Goal: Information Seeking & Learning: Find contact information

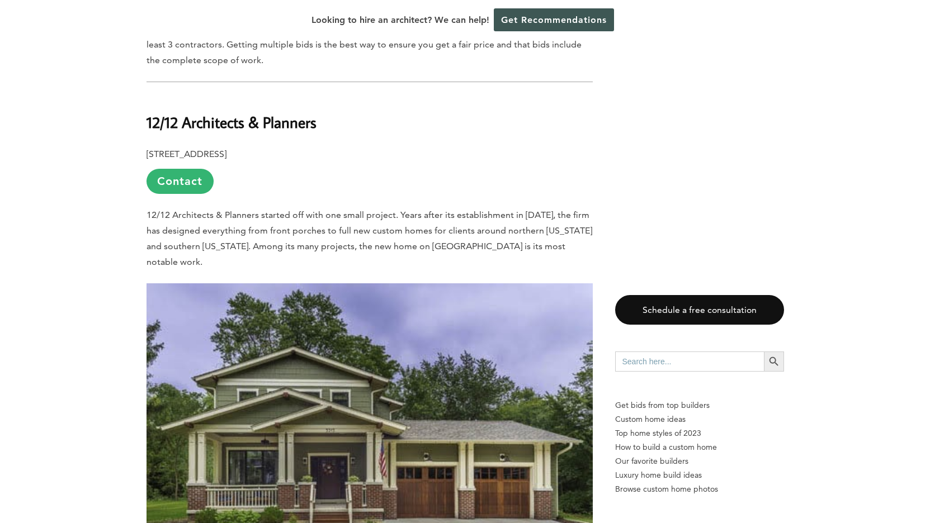
scroll to position [757, 0]
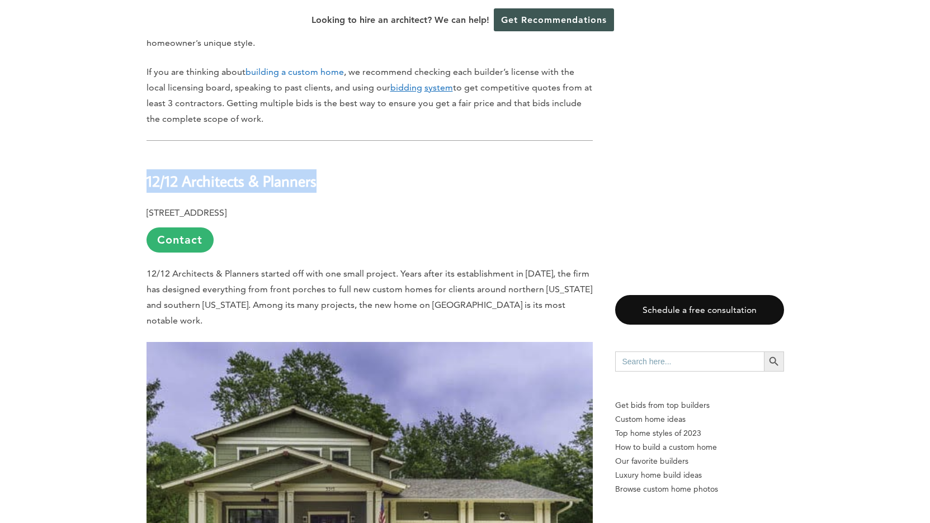
drag, startPoint x: 329, startPoint y: 120, endPoint x: 146, endPoint y: 125, distance: 182.9
click at [147, 171] on b "12/12 Architects & Planners" at bounding box center [232, 181] width 170 height 20
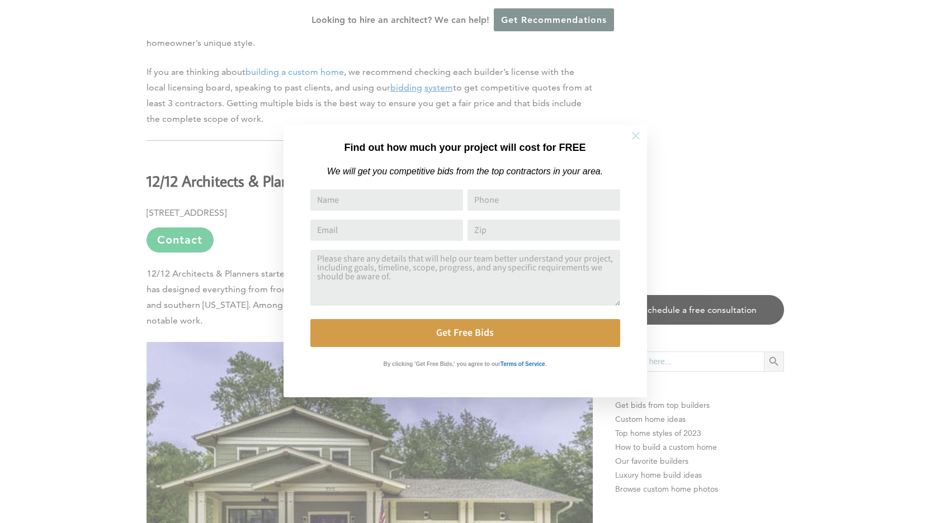
click at [638, 135] on icon at bounding box center [636, 136] width 12 height 12
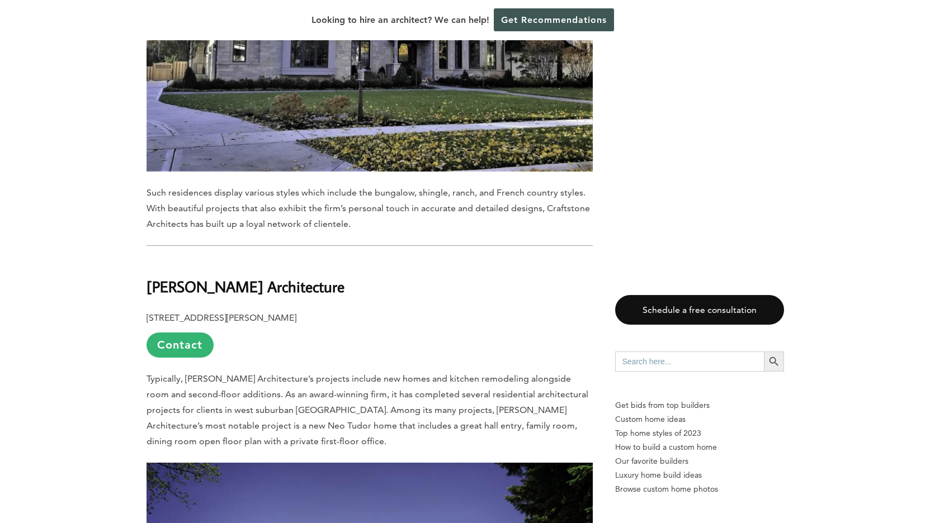
scroll to position [2942, 0]
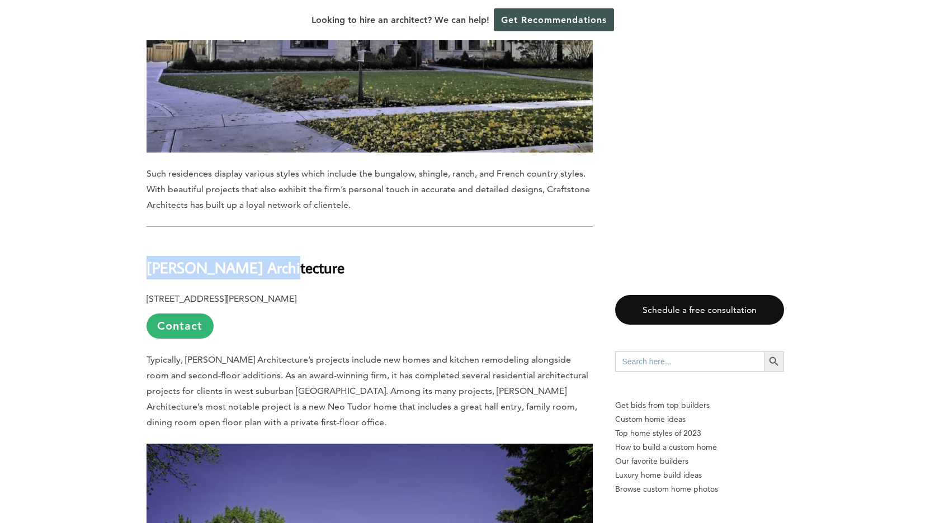
drag, startPoint x: 283, startPoint y: 176, endPoint x: 148, endPoint y: 181, distance: 135.4
click at [148, 258] on b "[PERSON_NAME] Architecture" at bounding box center [246, 268] width 198 height 20
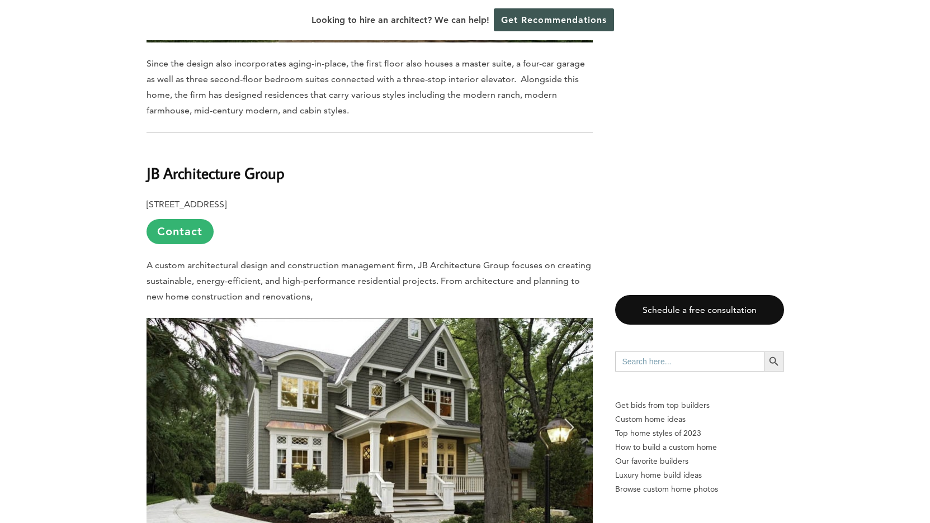
scroll to position [3650, 0]
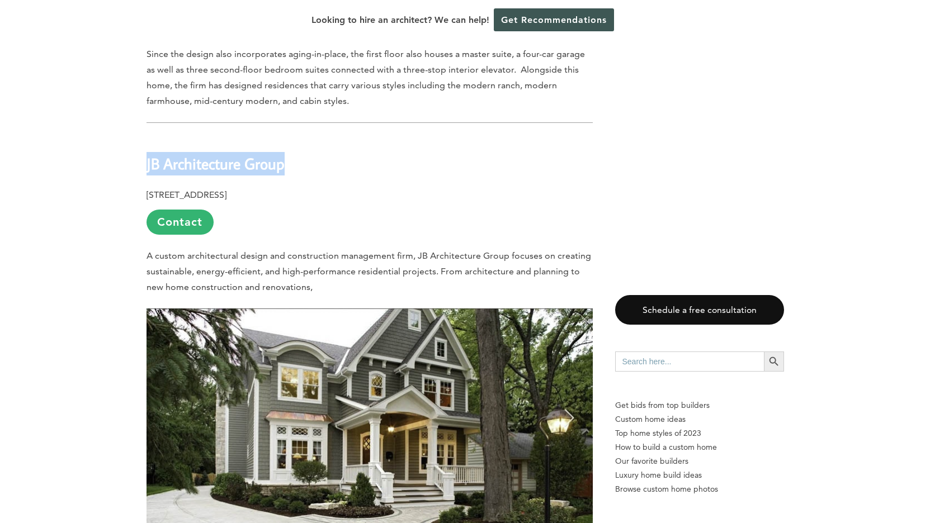
drag, startPoint x: 297, startPoint y: 73, endPoint x: 144, endPoint y: 63, distance: 153.5
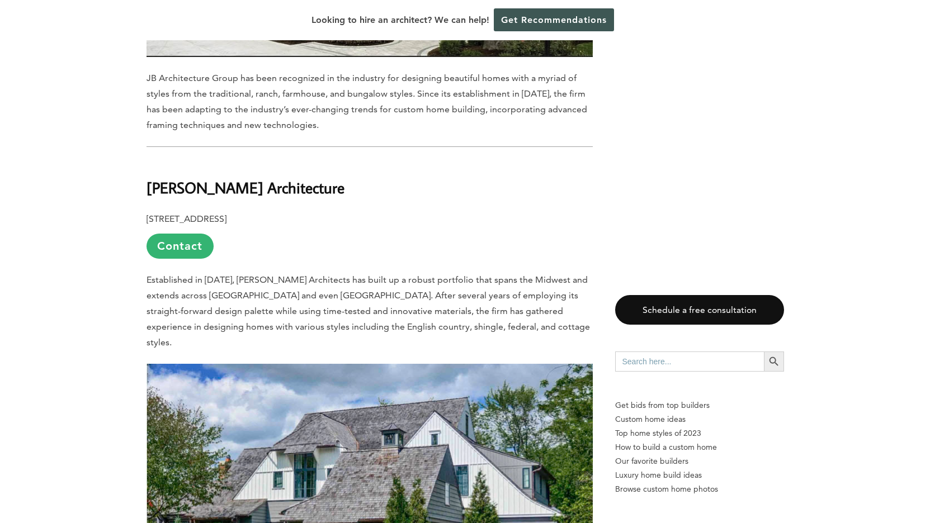
scroll to position [4121, 0]
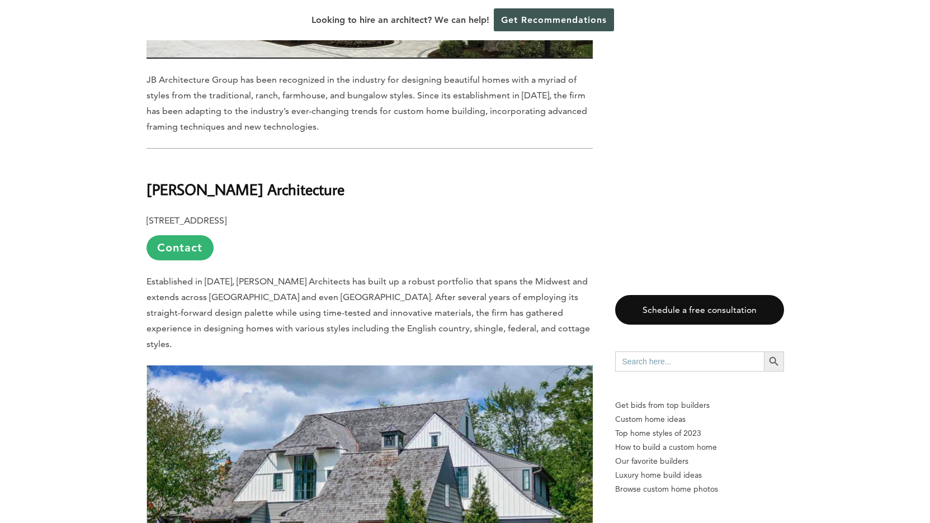
drag, startPoint x: 355, startPoint y: 96, endPoint x: 148, endPoint y: 94, distance: 206.9
click at [148, 162] on h2 "[PERSON_NAME] Architecture" at bounding box center [370, 181] width 446 height 39
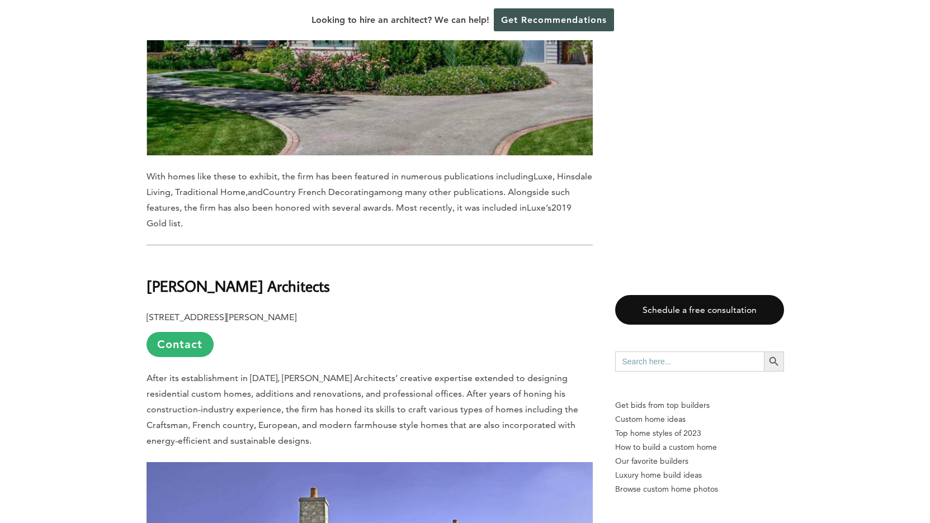
scroll to position [4662, 0]
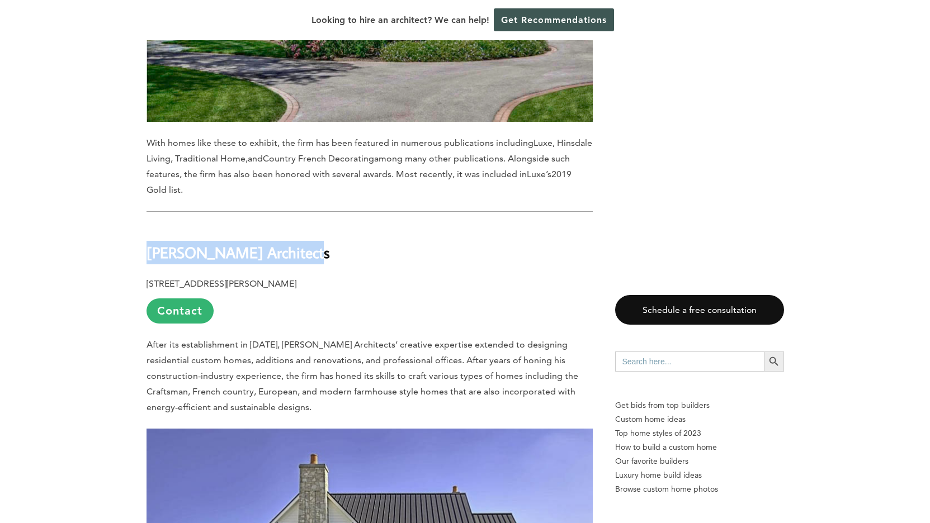
drag, startPoint x: 303, startPoint y: 147, endPoint x: 120, endPoint y: 140, distance: 183.5
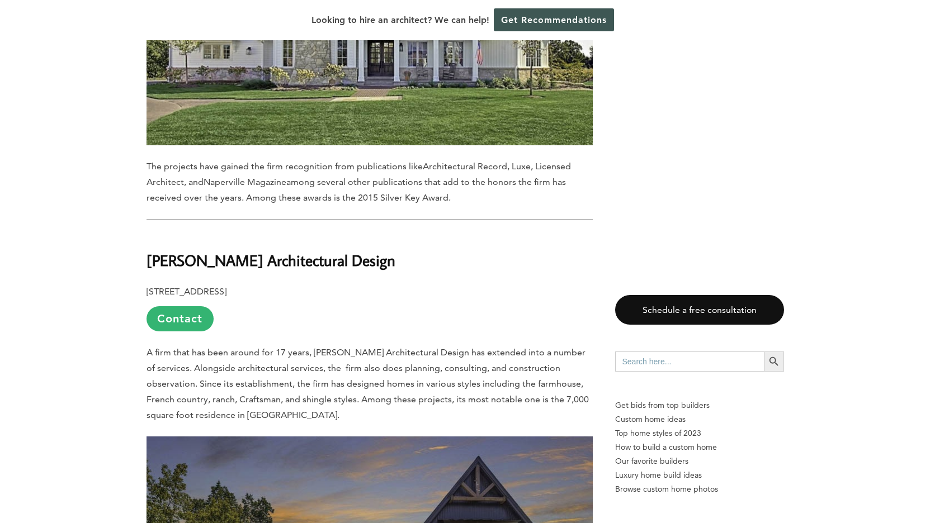
scroll to position [5220, 0]
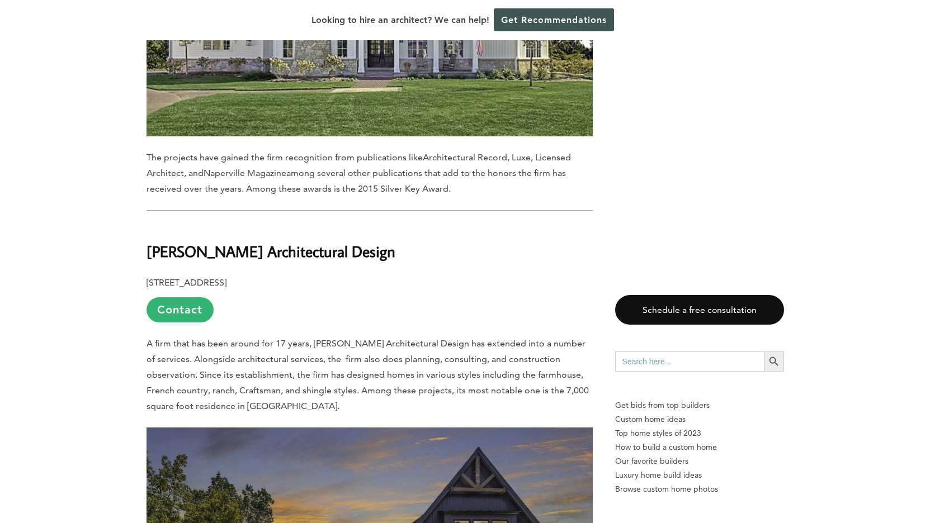
drag, startPoint x: 399, startPoint y: 143, endPoint x: 145, endPoint y: 132, distance: 254.1
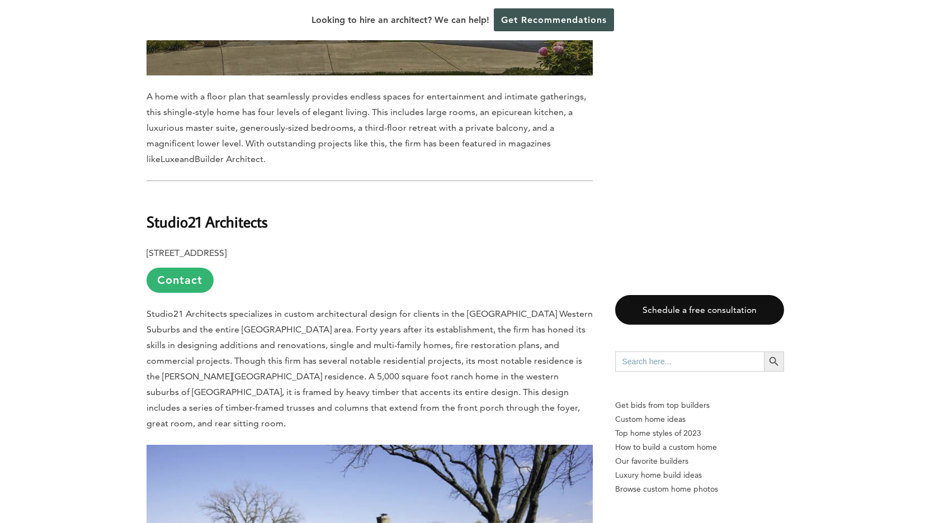
scroll to position [5920, 0]
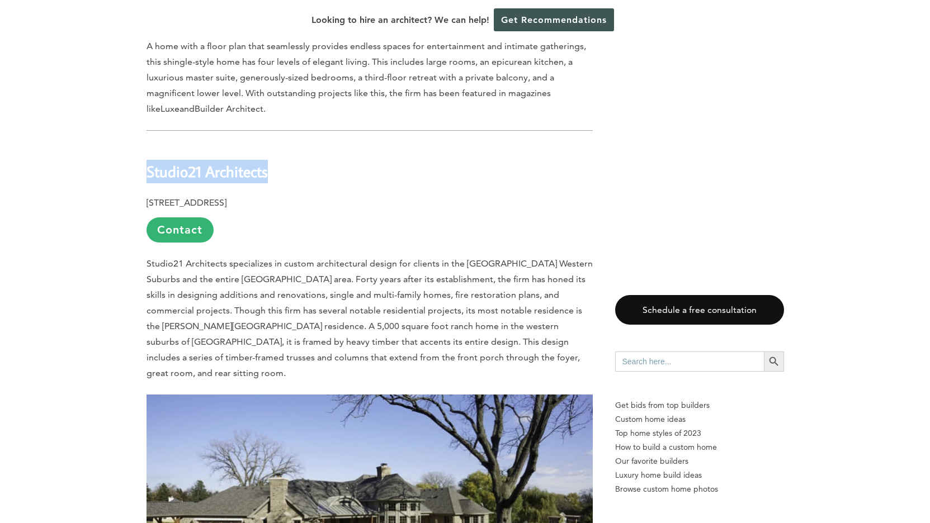
drag, startPoint x: 275, startPoint y: 60, endPoint x: 148, endPoint y: 60, distance: 127.5
click at [148, 162] on b "Studio21 Architects" at bounding box center [207, 172] width 121 height 20
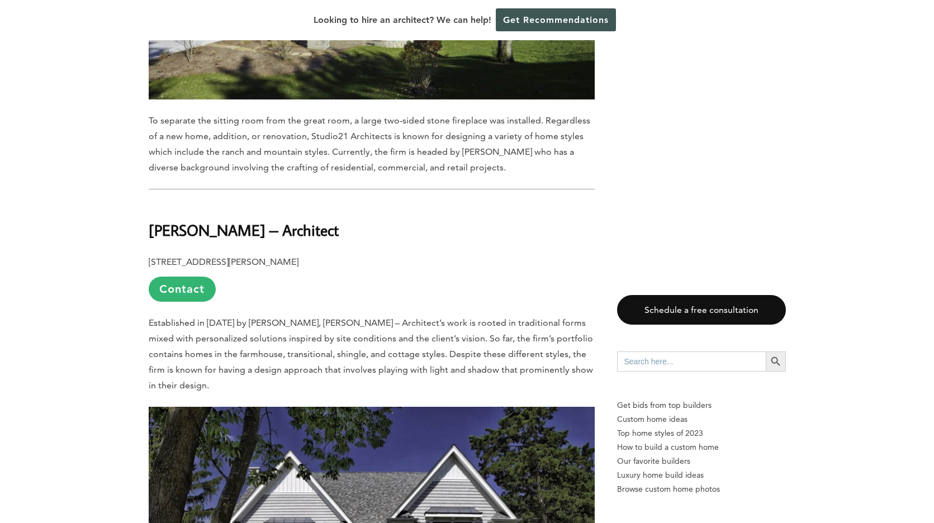
scroll to position [6442, 0]
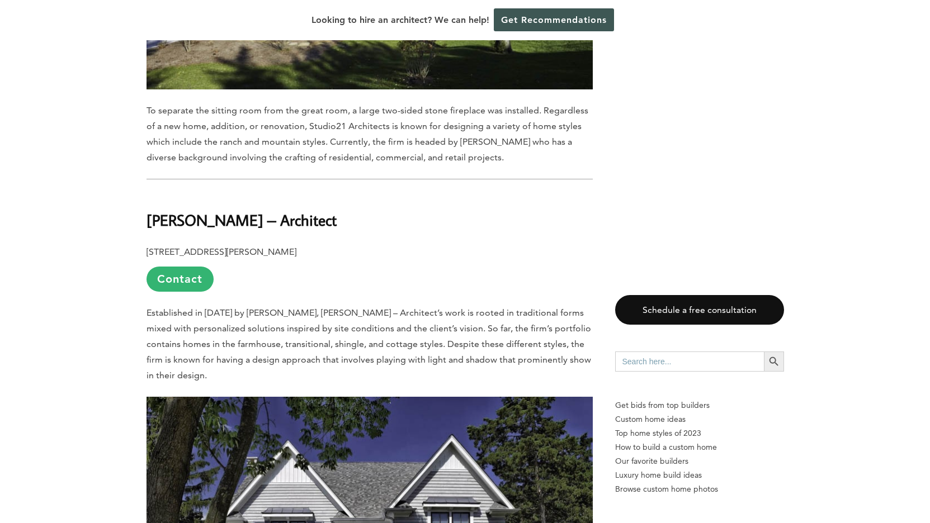
drag, startPoint x: 352, startPoint y: 99, endPoint x: 146, endPoint y: 95, distance: 205.8
click at [147, 193] on h2 "[PERSON_NAME] – Architect" at bounding box center [370, 212] width 446 height 39
drag, startPoint x: 298, startPoint y: 125, endPoint x: 142, endPoint y: 122, distance: 156.0
copy p "[STREET_ADDRESS][PERSON_NAME]"
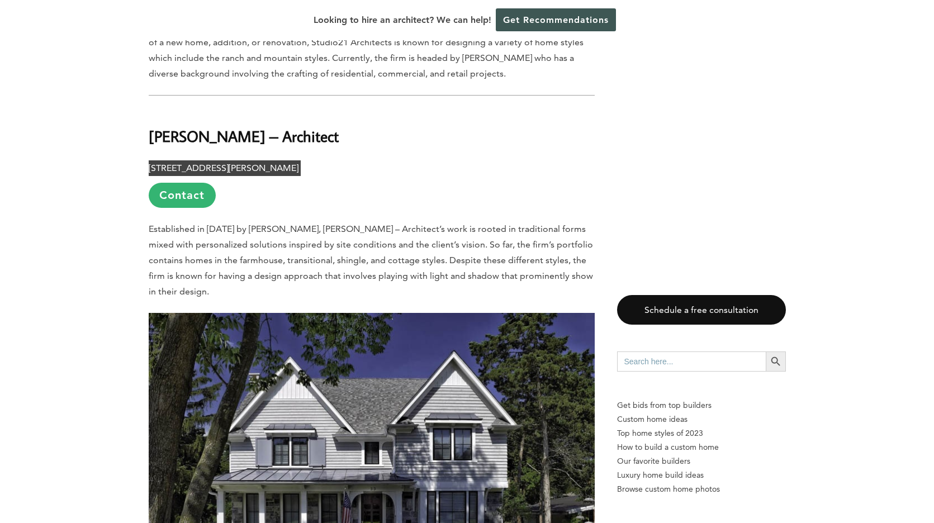
scroll to position [6527, 0]
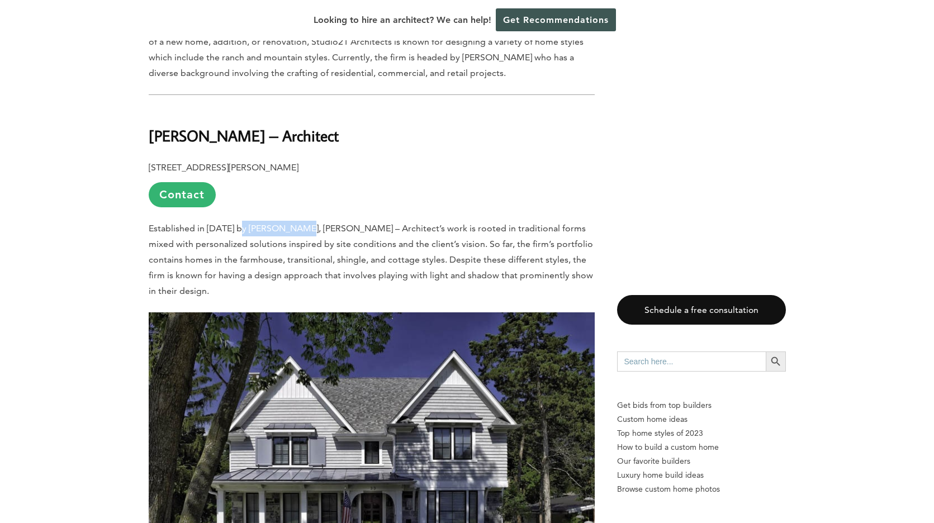
drag, startPoint x: 242, startPoint y: 102, endPoint x: 305, endPoint y: 101, distance: 63.2
click at [305, 223] on span "Established in [DATE] by [PERSON_NAME], [PERSON_NAME] – Architect’s work is roo…" at bounding box center [371, 259] width 445 height 73
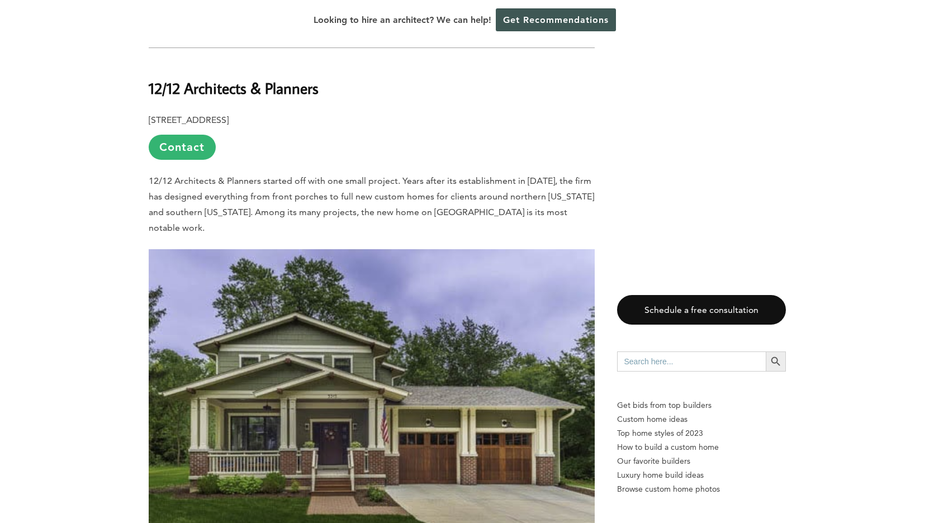
scroll to position [796, 0]
